Goal: Transaction & Acquisition: Purchase product/service

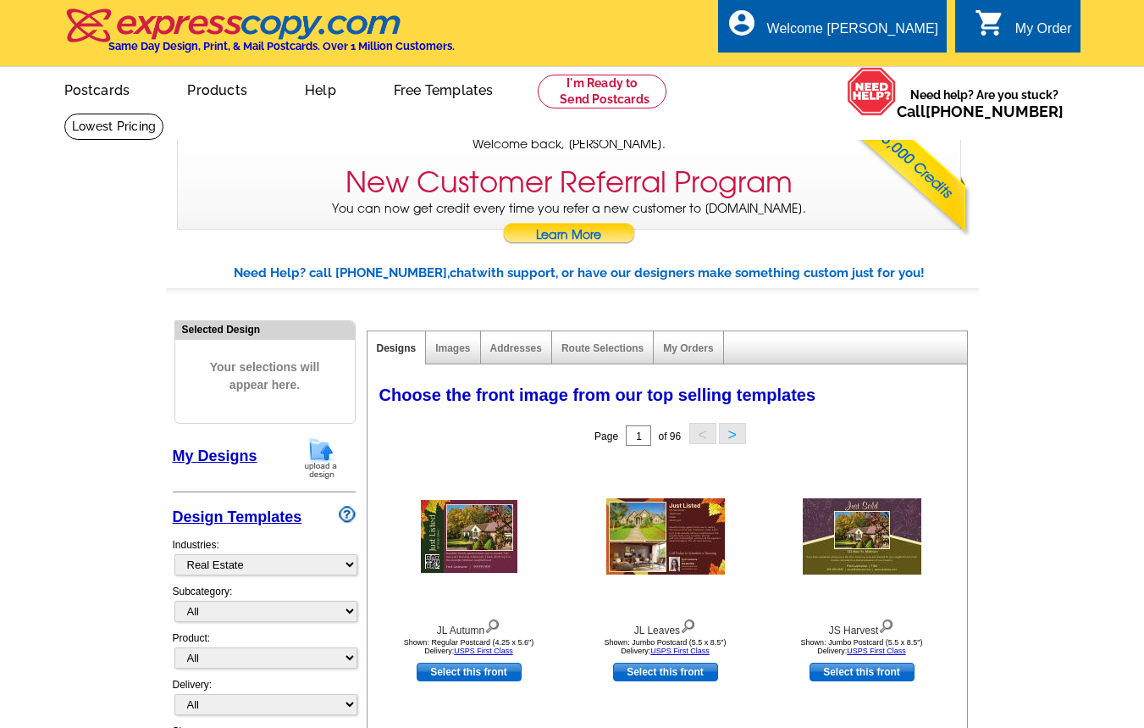
select select "785"
click at [698, 351] on link "My Orders" at bounding box center [688, 348] width 50 height 12
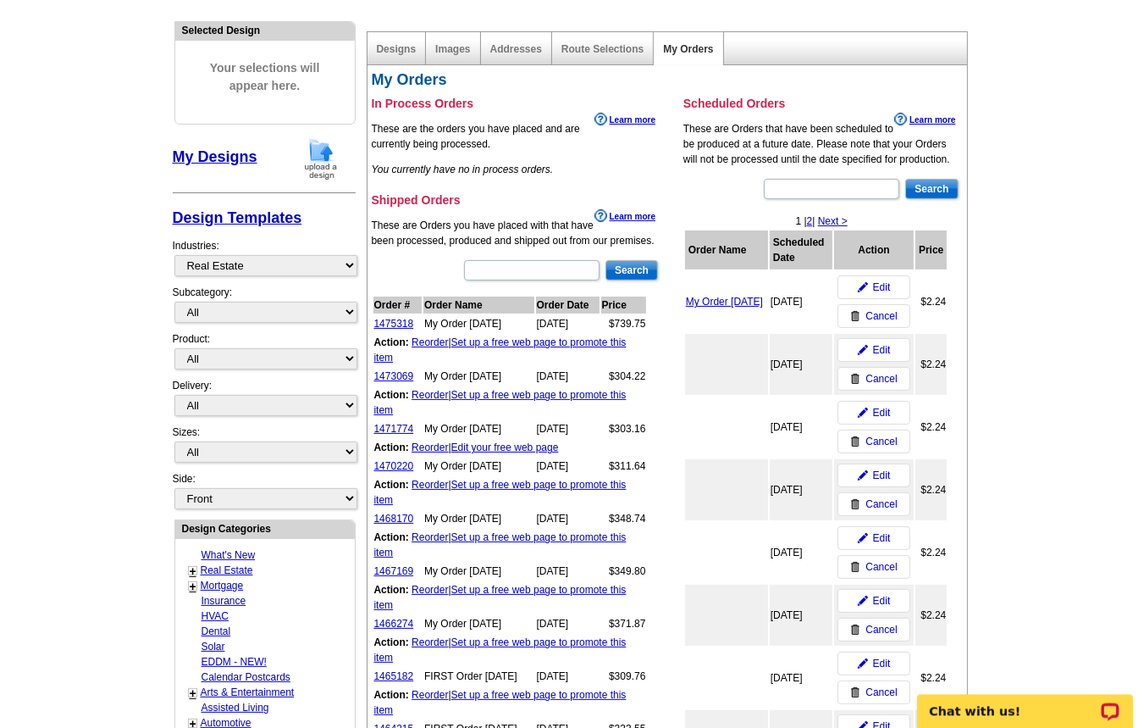
scroll to position [363, 0]
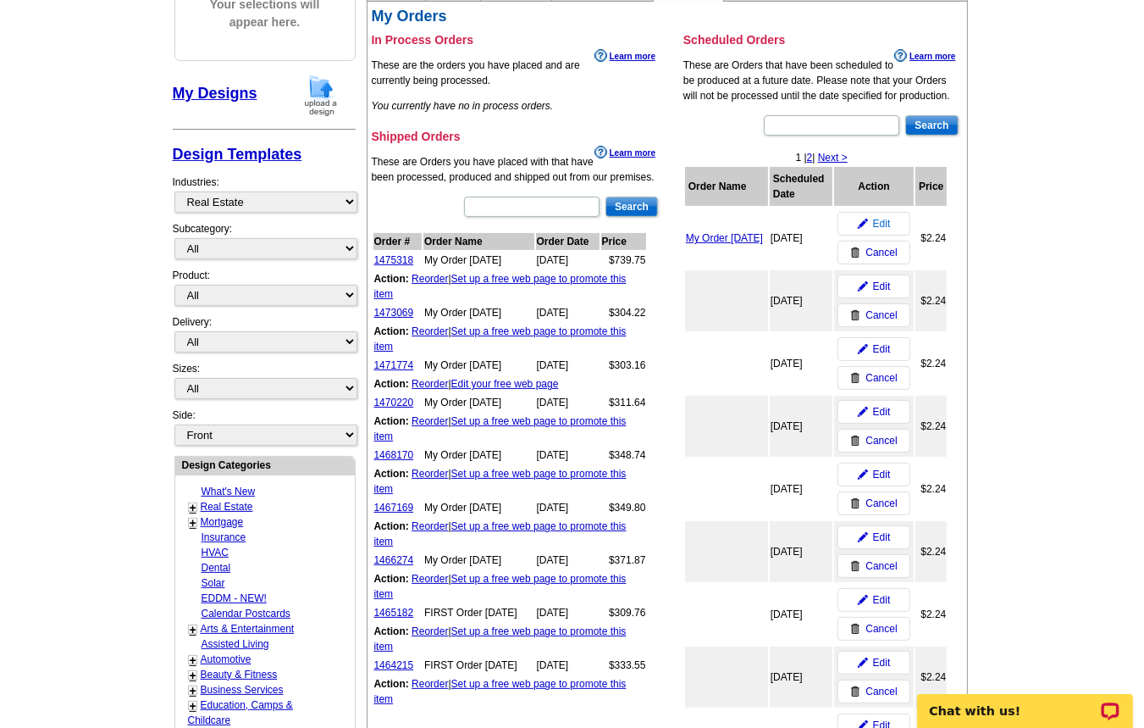
click at [884, 224] on span "Edit" at bounding box center [882, 223] width 18 height 15
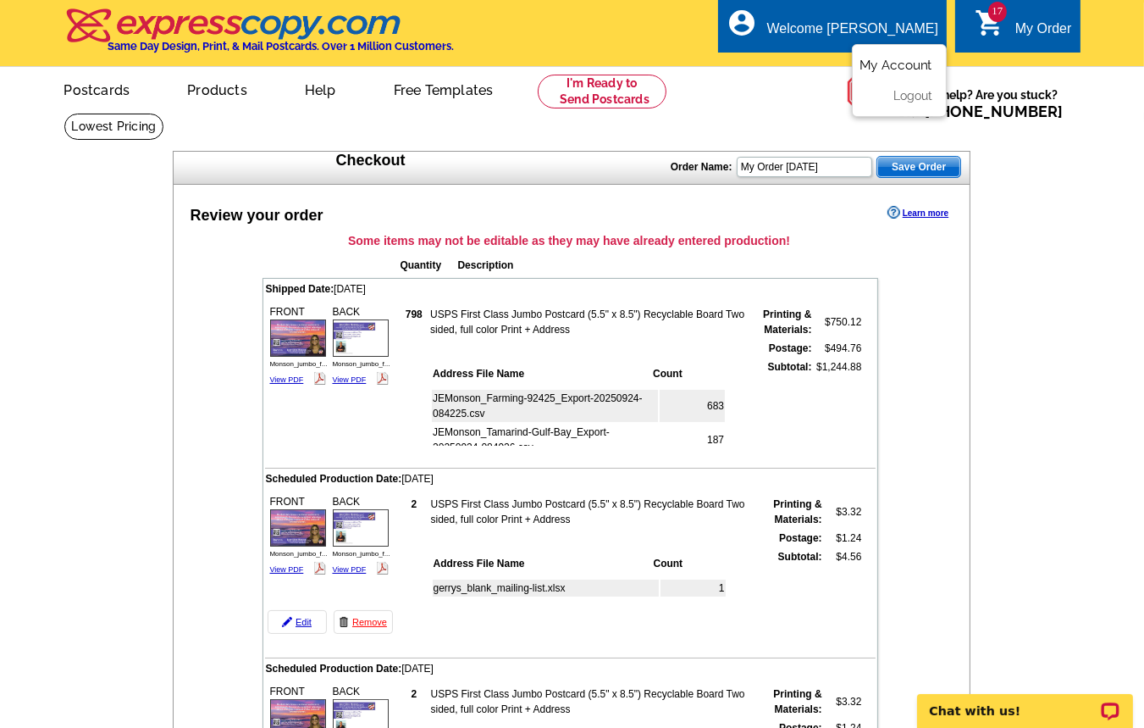
click at [917, 65] on link "My Account" at bounding box center [896, 65] width 73 height 15
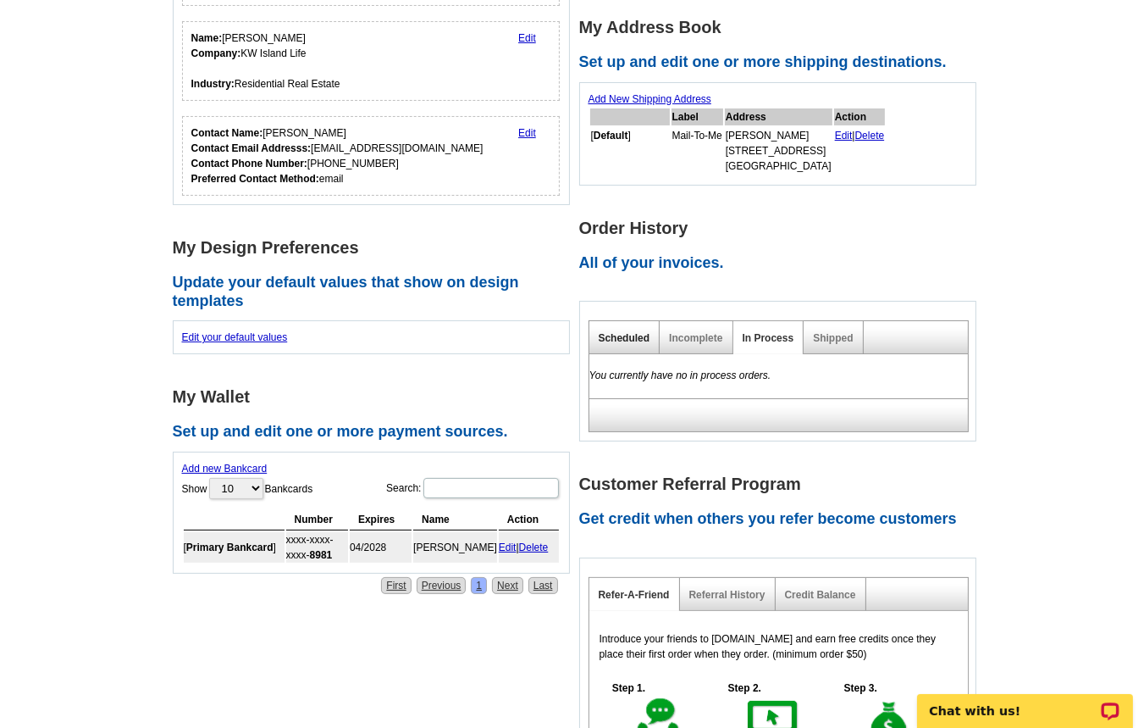
click at [635, 341] on link "Scheduled" at bounding box center [625, 338] width 52 height 12
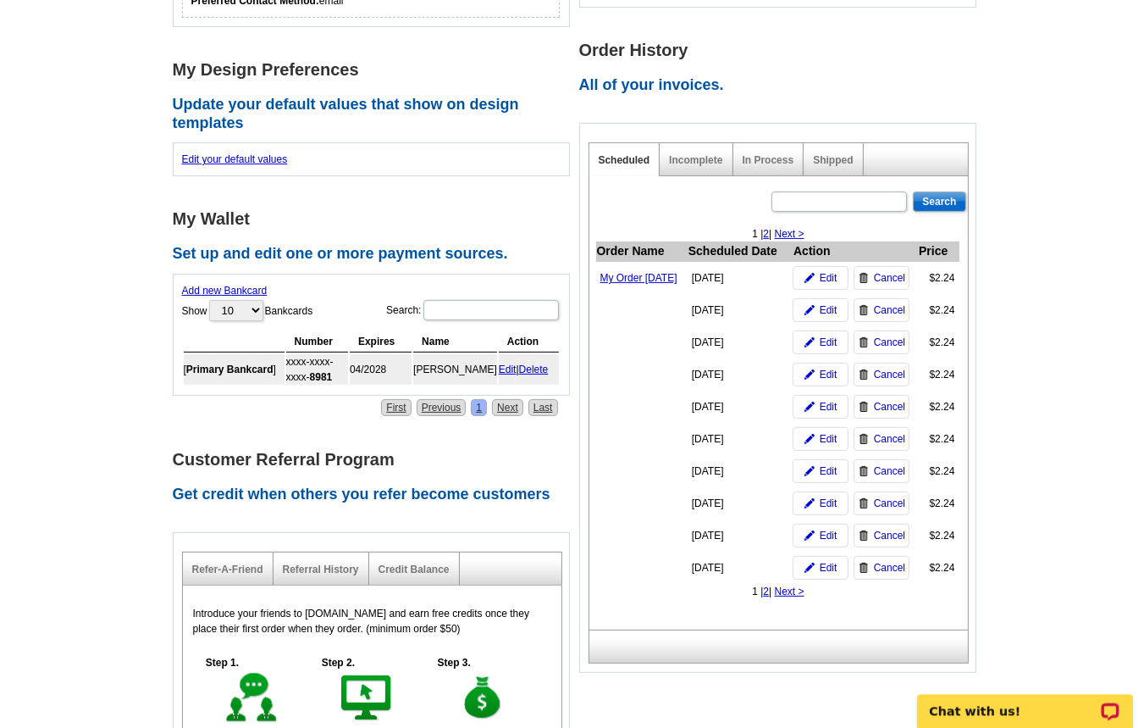
scroll to position [635, 0]
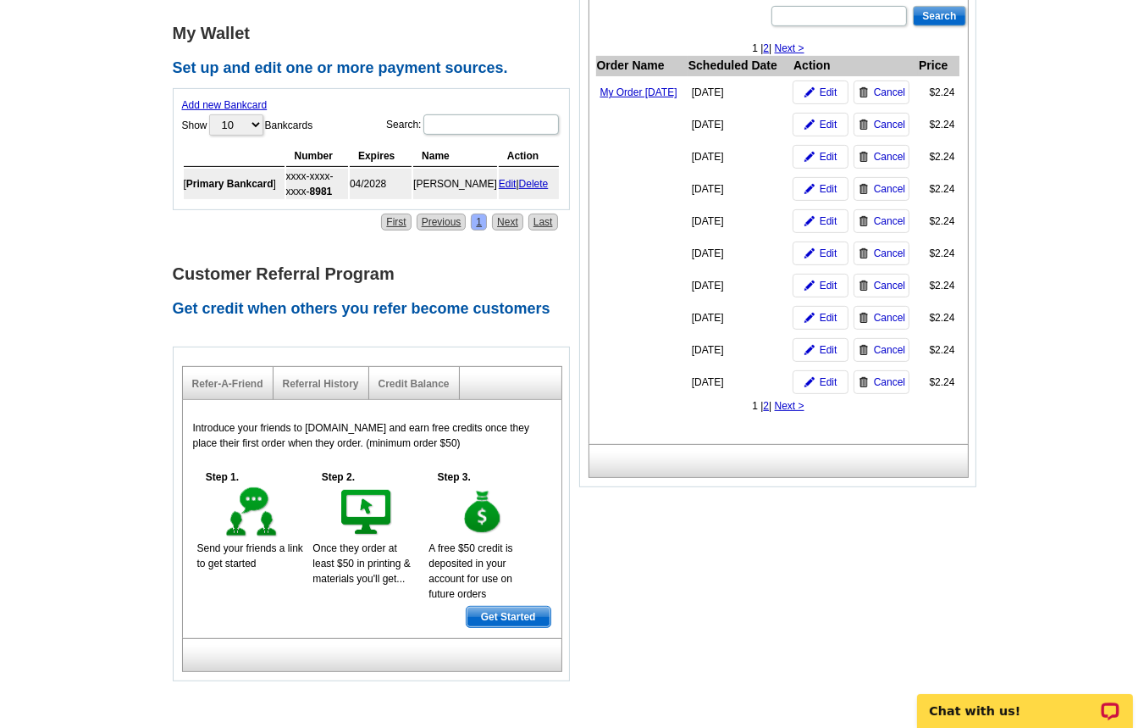
click at [769, 412] on link "2" at bounding box center [766, 406] width 6 height 12
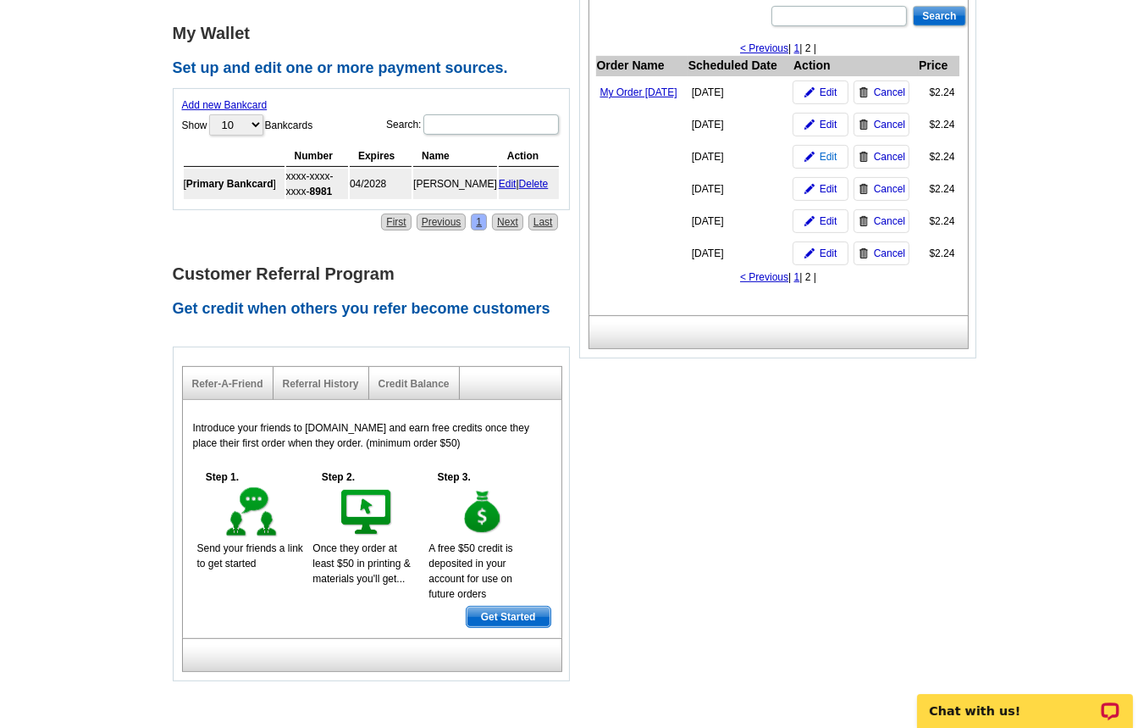
click at [829, 164] on span "Edit" at bounding box center [829, 156] width 18 height 15
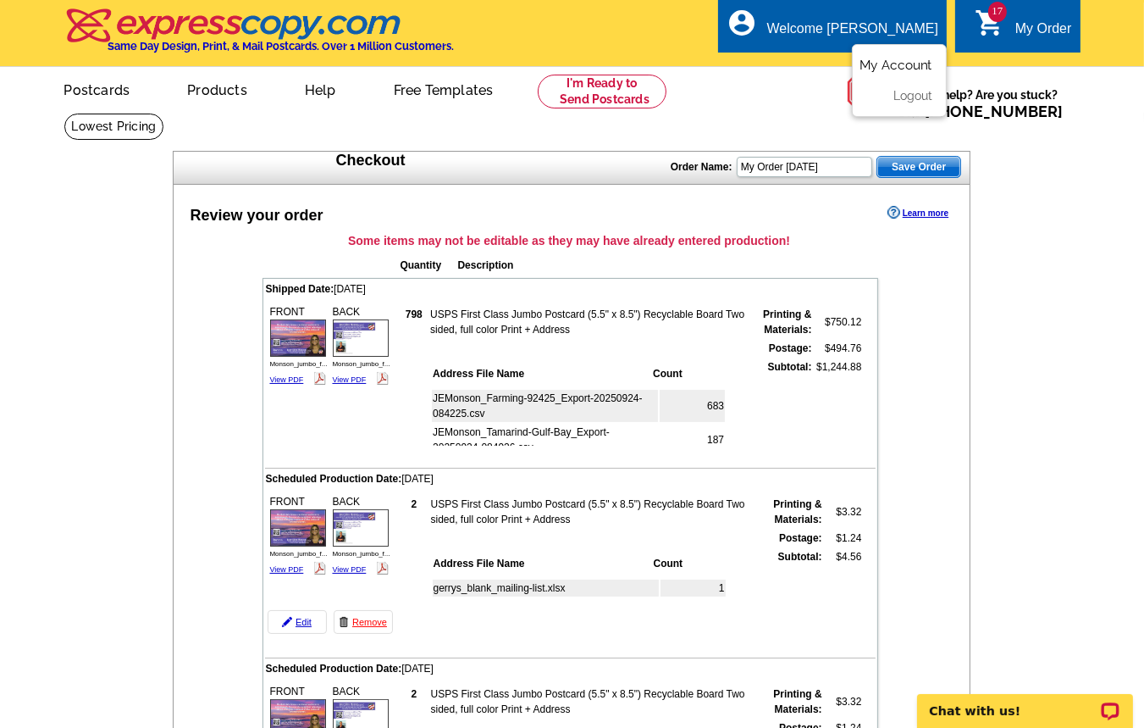
click at [900, 62] on link "My Account" at bounding box center [896, 65] width 73 height 15
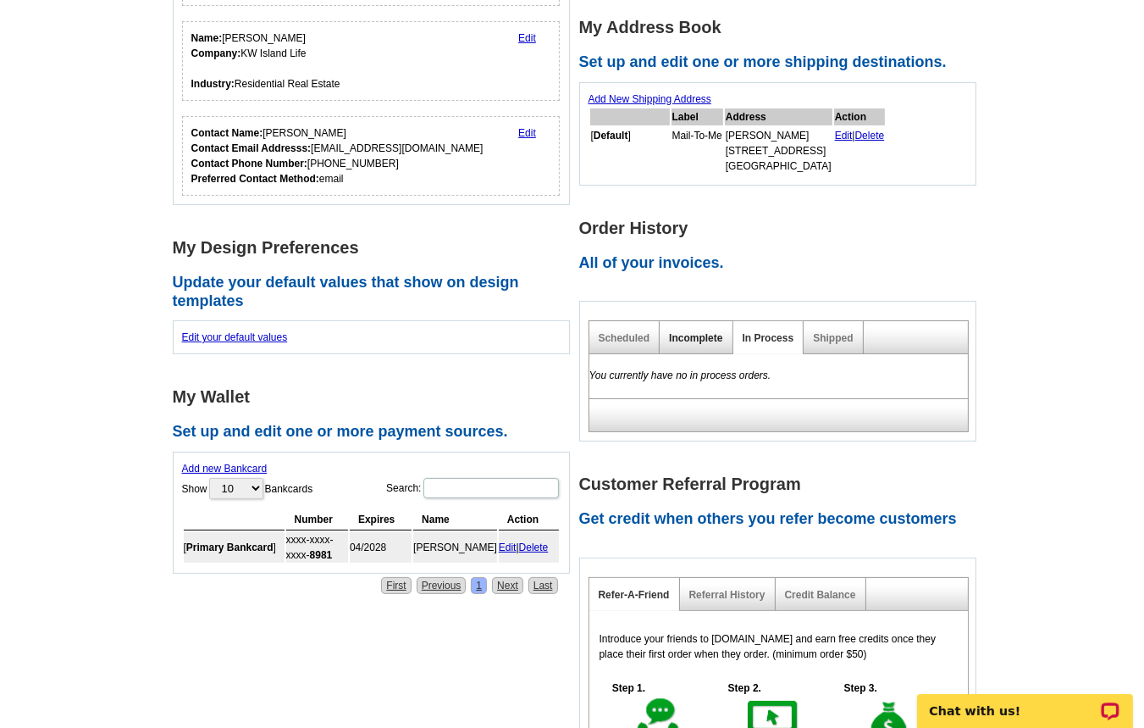
click at [694, 337] on link "Incomplete" at bounding box center [695, 338] width 53 height 12
click at [635, 340] on link "Scheduled" at bounding box center [625, 338] width 52 height 12
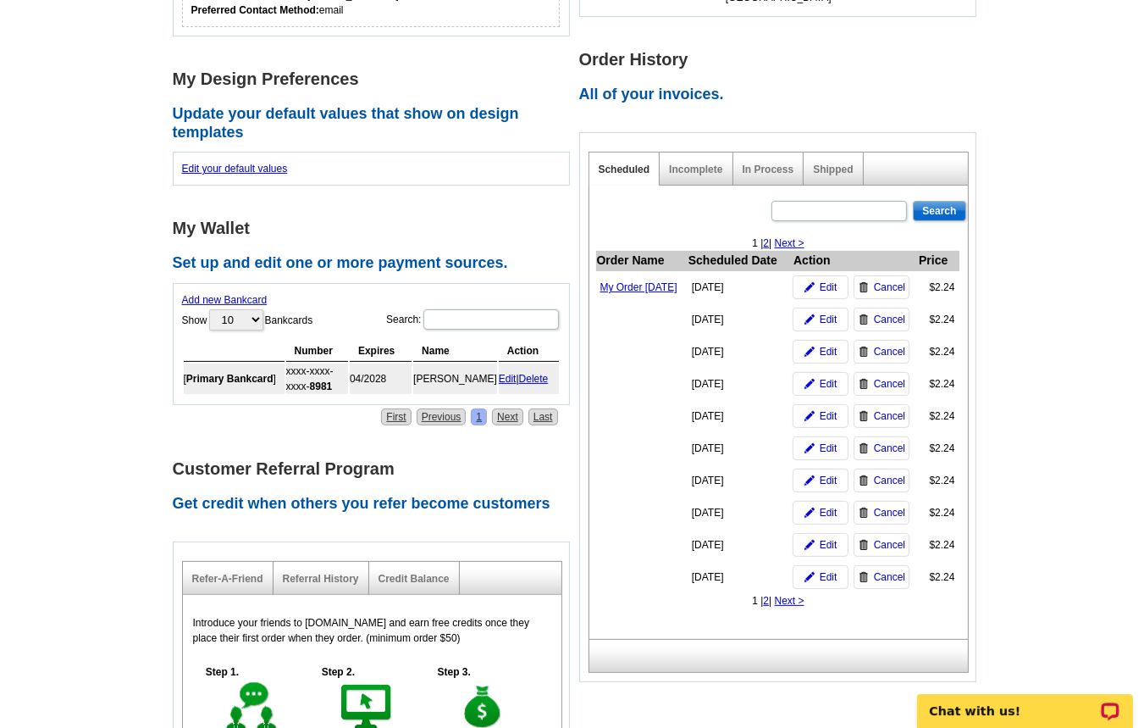
scroll to position [454, 0]
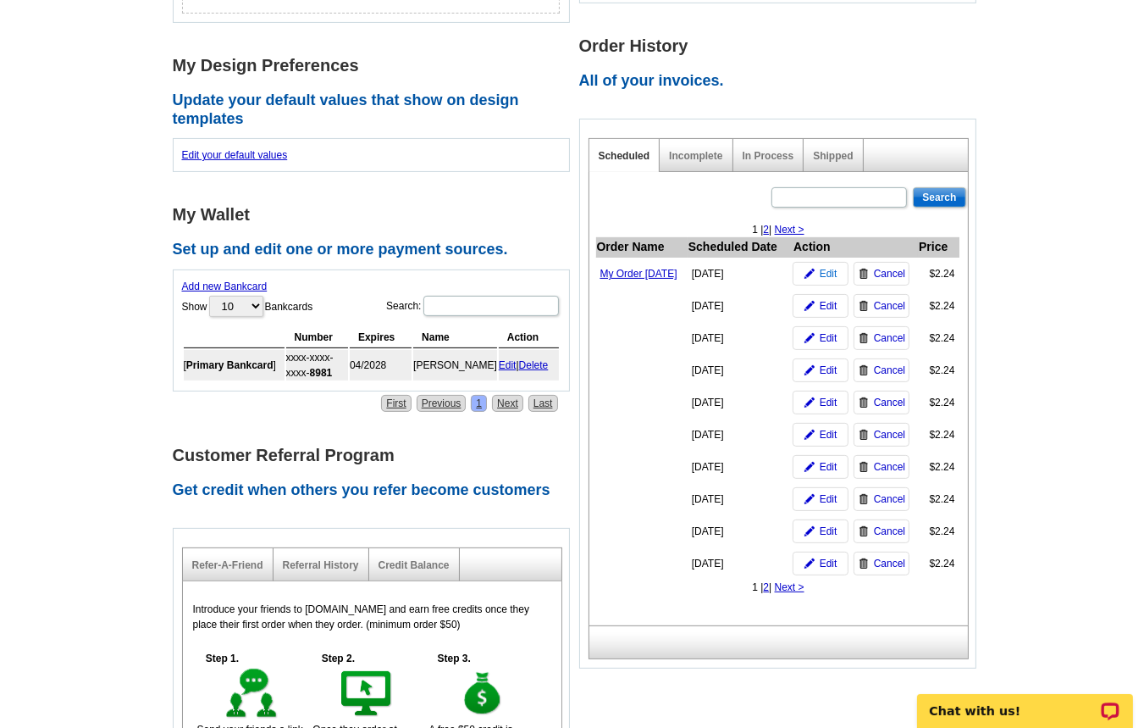
click at [828, 281] on span "Edit" at bounding box center [829, 273] width 18 height 15
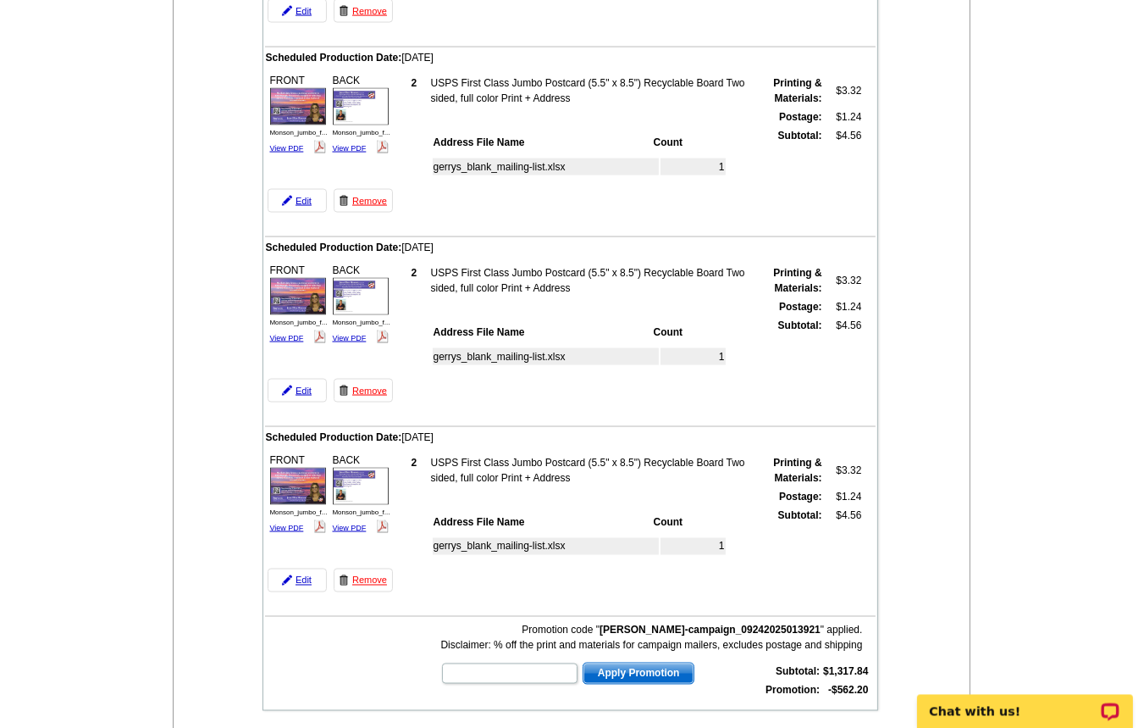
scroll to position [2996, 0]
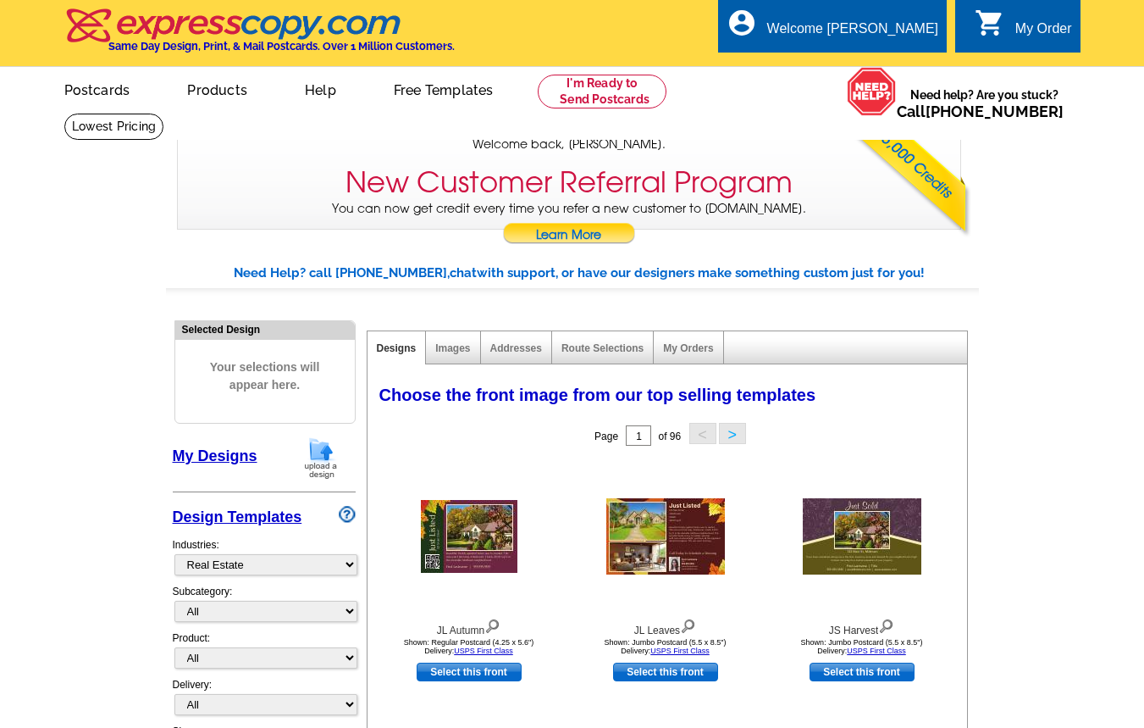
select select "785"
click at [697, 348] on link "My Orders" at bounding box center [688, 348] width 50 height 12
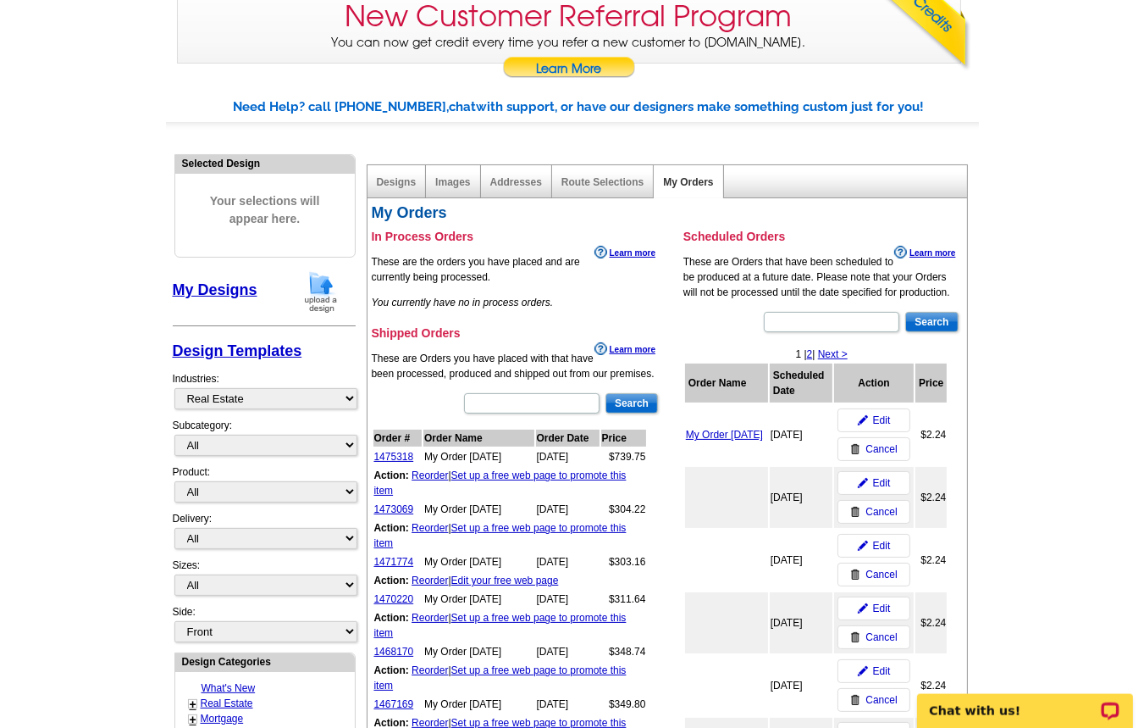
scroll to position [272, 0]
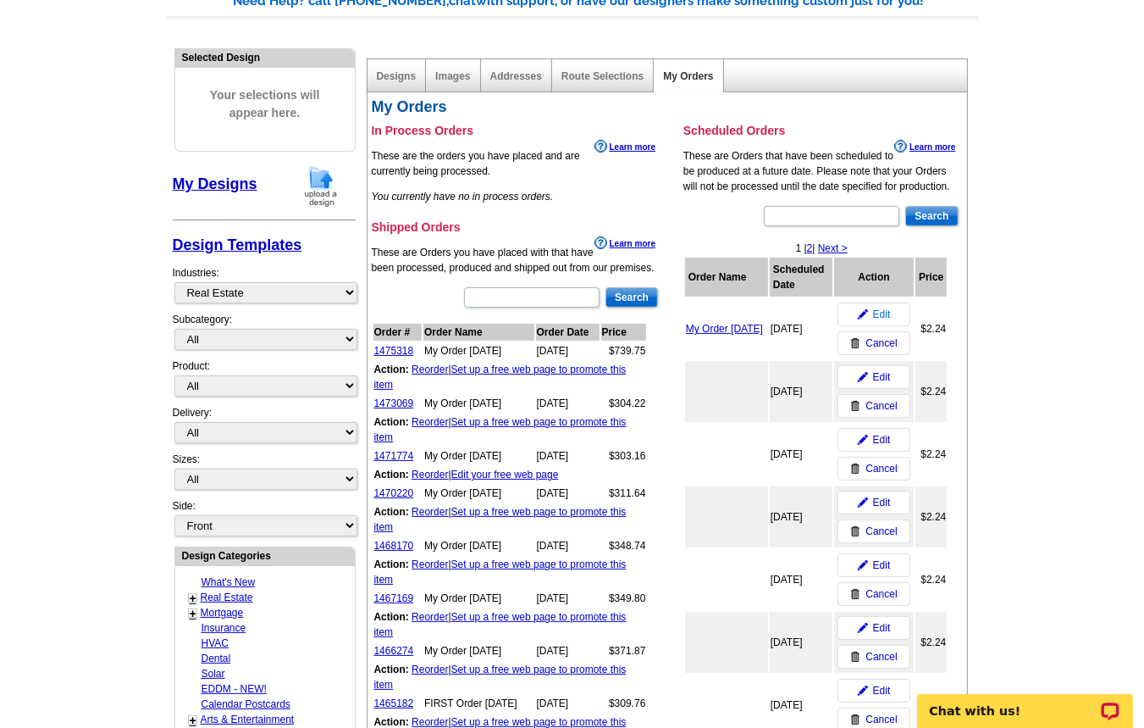
click at [884, 315] on span "Edit" at bounding box center [882, 314] width 18 height 15
